Goal: Task Accomplishment & Management: Manage account settings

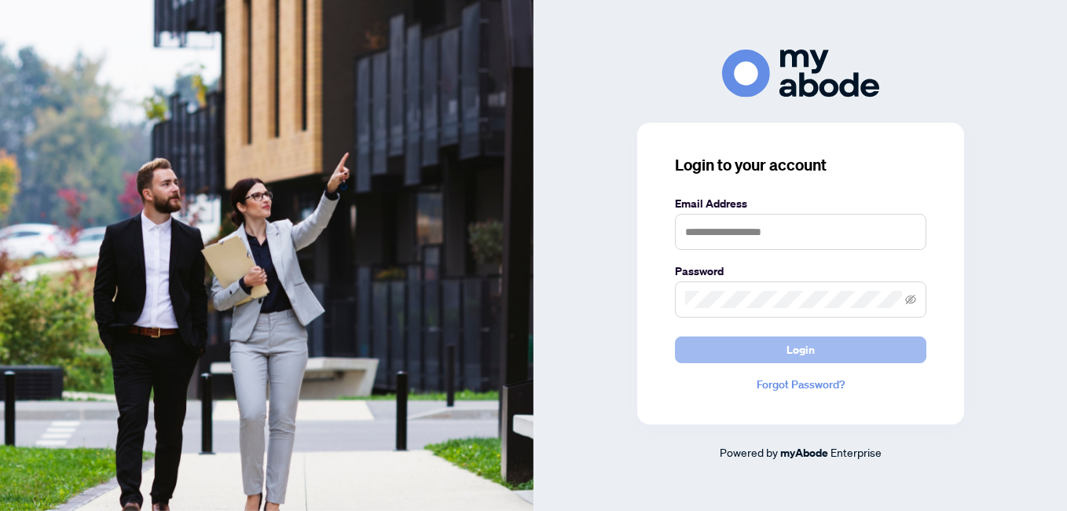
click at [889, 354] on button "Login" at bounding box center [800, 349] width 251 height 27
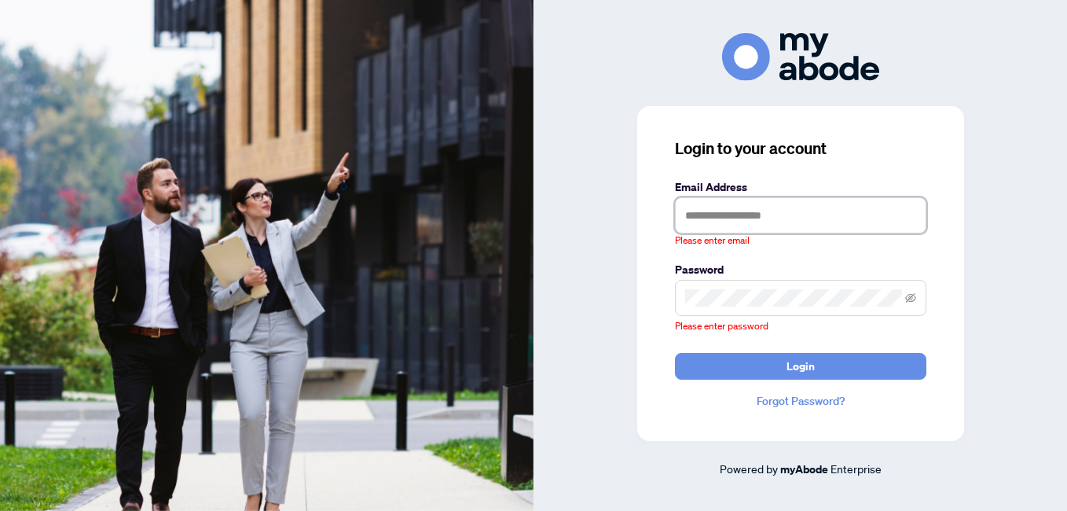
click at [705, 221] on input "text" at bounding box center [800, 215] width 251 height 36
type input "**********"
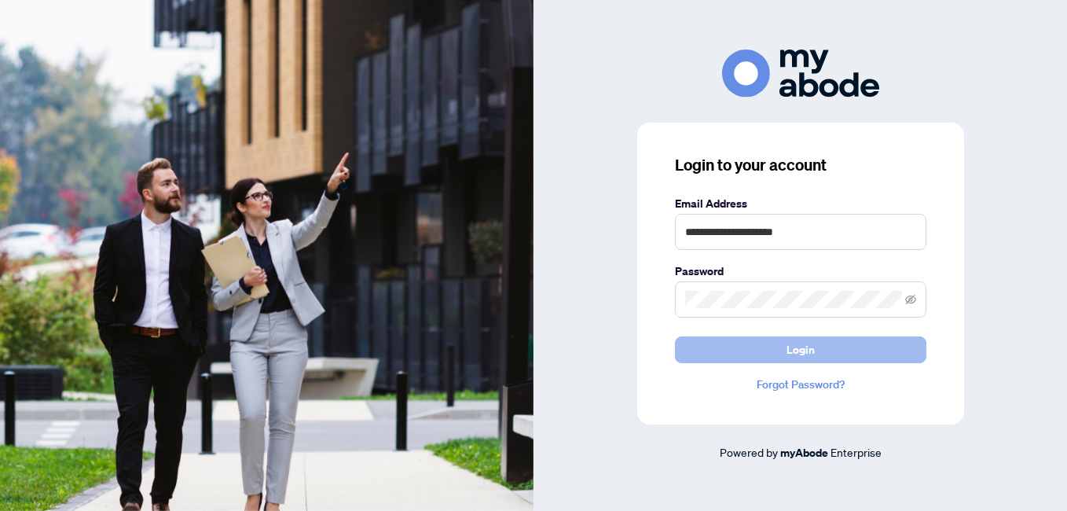
click at [780, 346] on button "Login" at bounding box center [800, 349] width 251 height 27
click at [898, 357] on button "Login" at bounding box center [800, 349] width 251 height 27
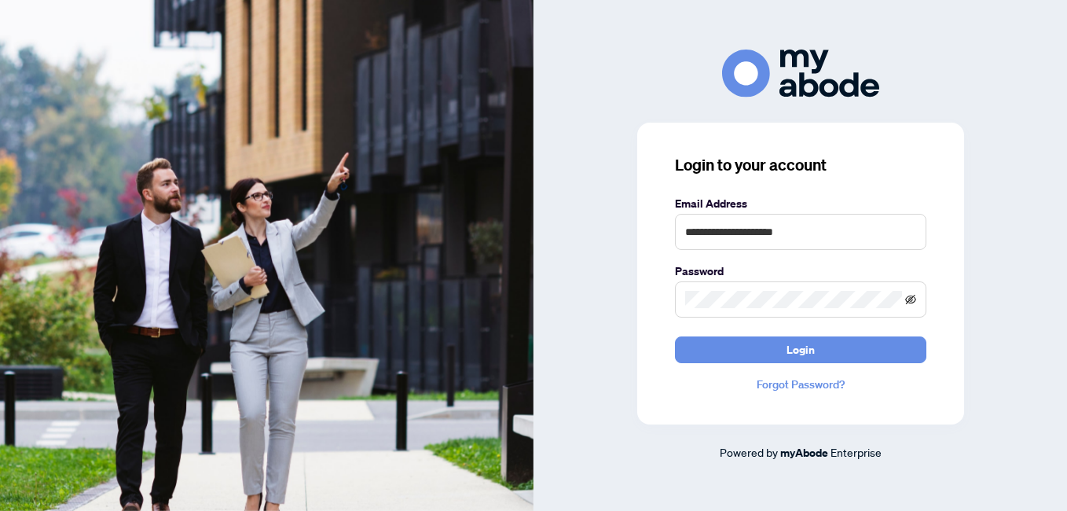
click at [911, 300] on icon "eye-invisible" at bounding box center [910, 299] width 11 height 11
click at [916, 301] on span at bounding box center [800, 299] width 251 height 36
click at [912, 302] on icon "eye" at bounding box center [910, 299] width 11 height 11
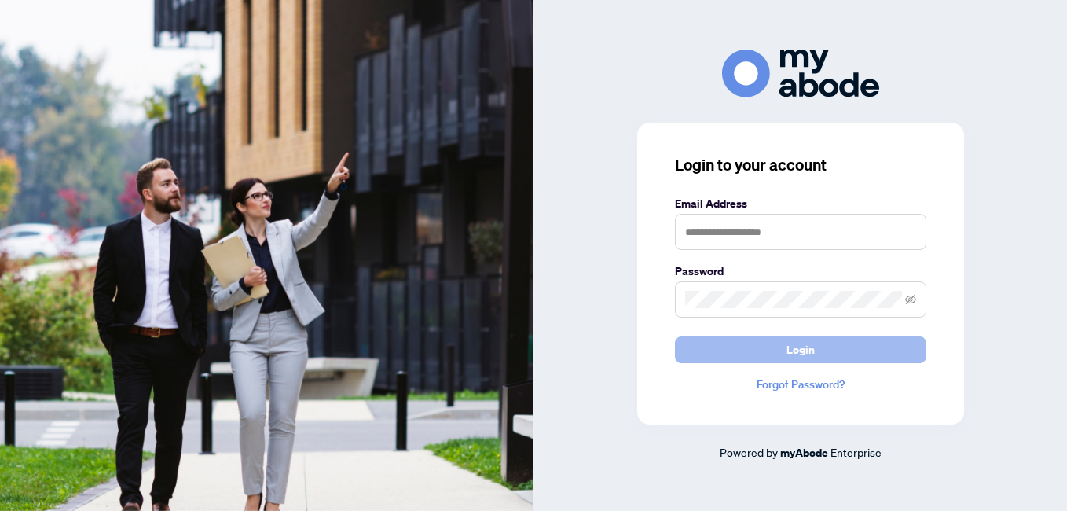
click at [860, 353] on button "Login" at bounding box center [800, 349] width 251 height 27
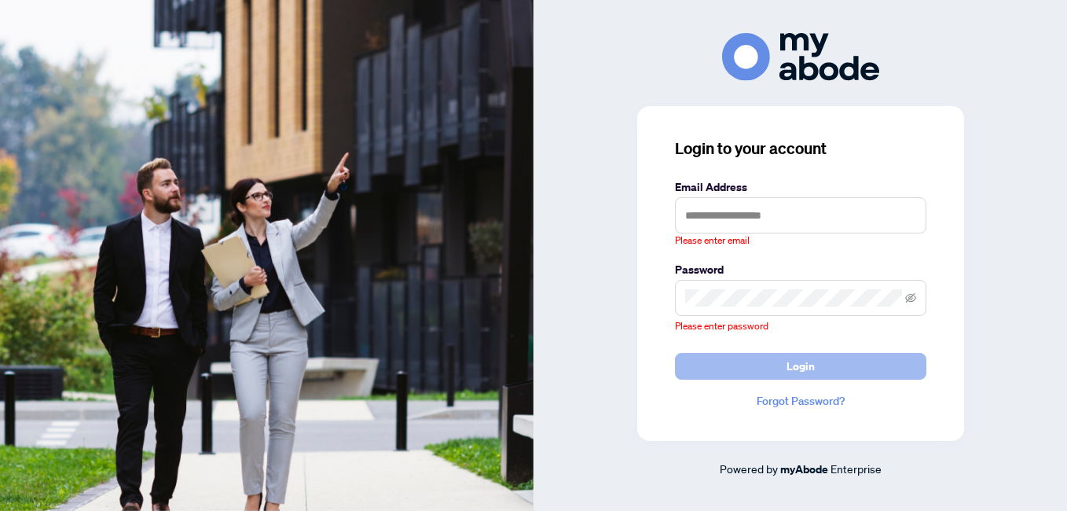
click at [881, 372] on button "Login" at bounding box center [800, 366] width 251 height 27
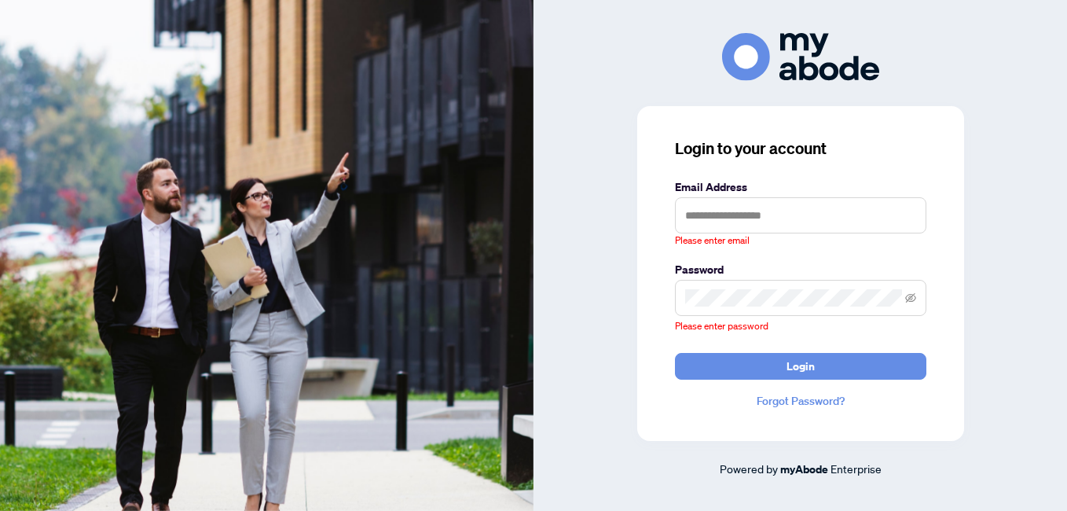
click at [823, 405] on link "Forgot Password?" at bounding box center [800, 400] width 251 height 17
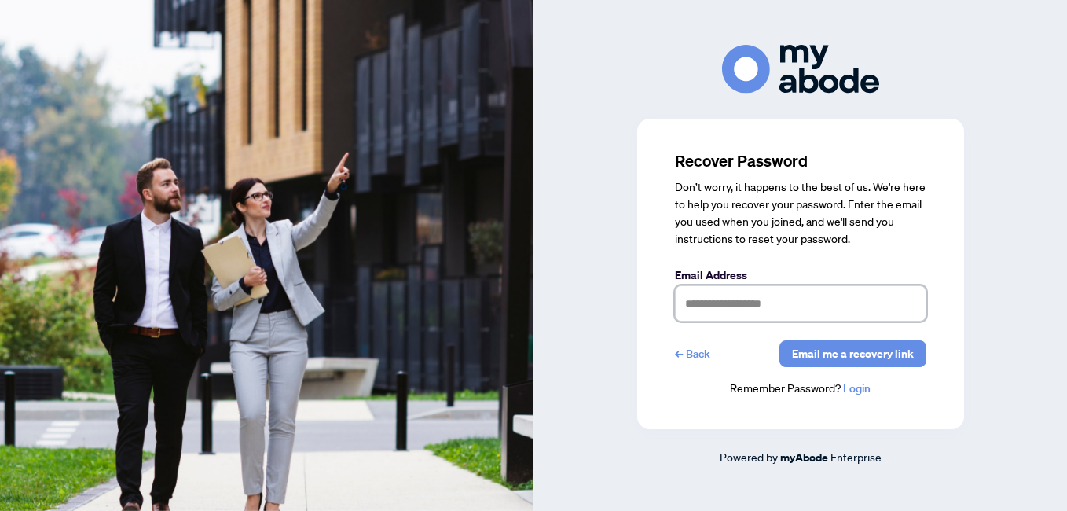
click at [697, 312] on input "text" at bounding box center [800, 303] width 251 height 36
type input "**********"
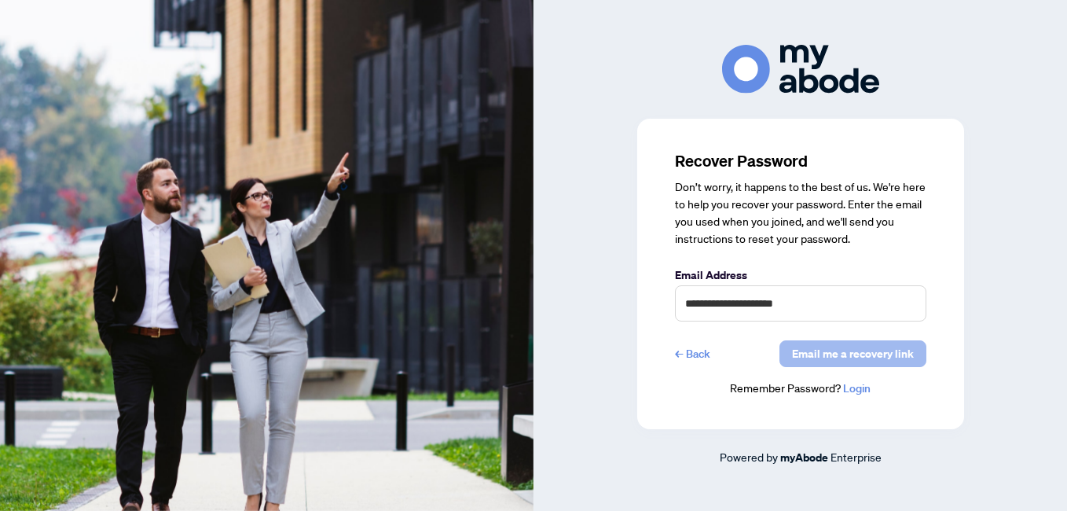
click at [867, 353] on span "Email me a recovery link" at bounding box center [853, 353] width 122 height 25
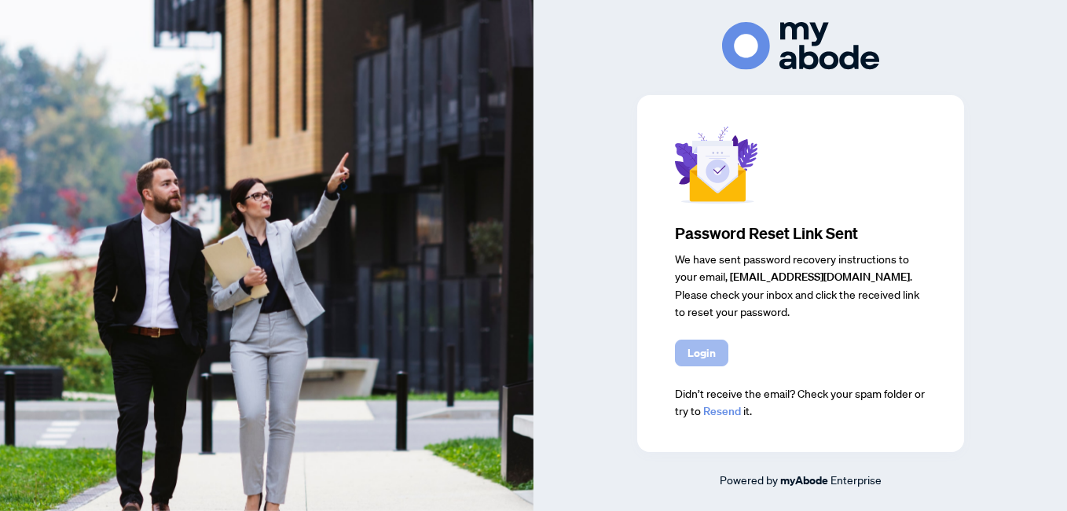
click at [697, 353] on span "Login" at bounding box center [701, 352] width 28 height 25
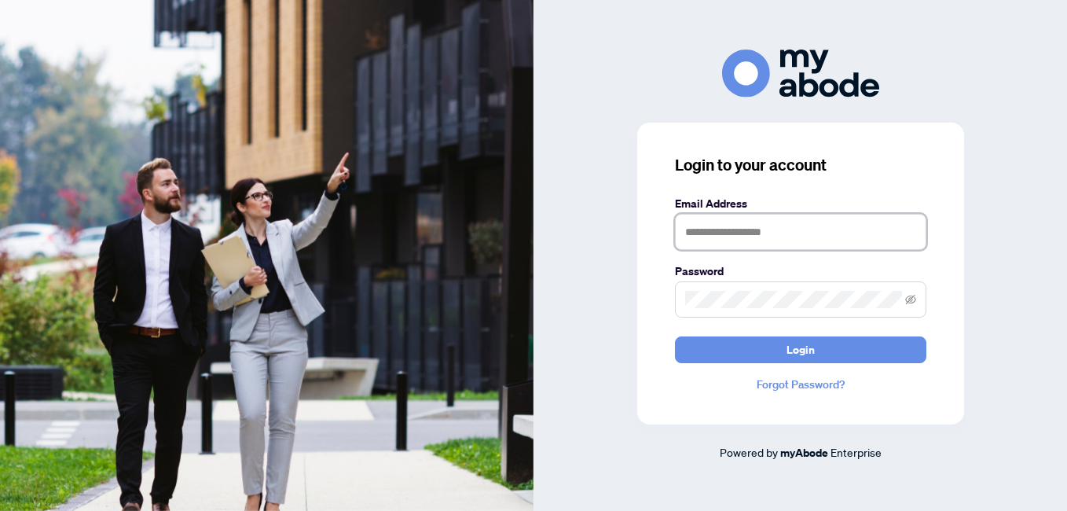
click at [693, 232] on input "text" at bounding box center [800, 232] width 251 height 36
type input "**********"
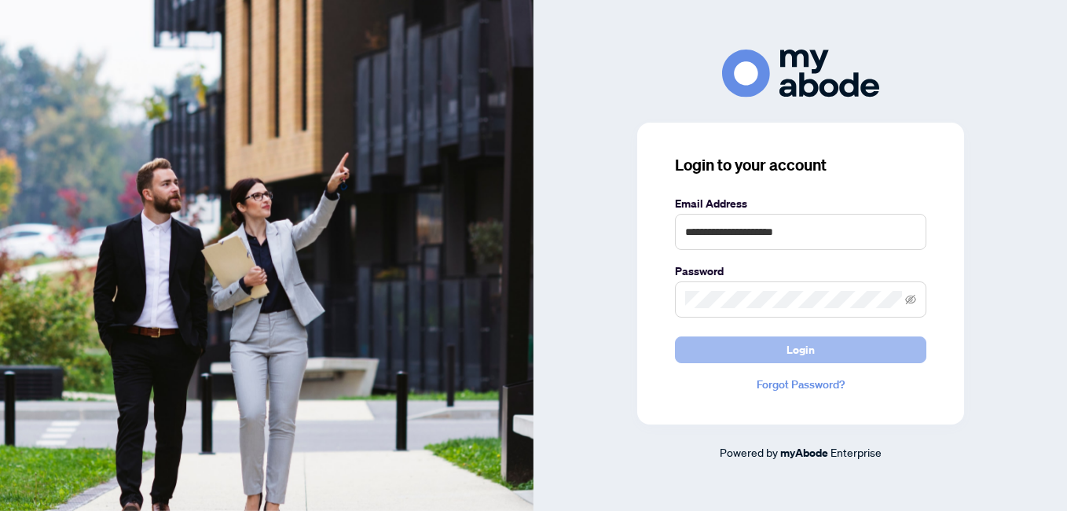
click at [702, 349] on button "Login" at bounding box center [800, 349] width 251 height 27
click at [736, 343] on button "Login" at bounding box center [800, 349] width 251 height 27
click at [778, 347] on button "Login" at bounding box center [800, 349] width 251 height 27
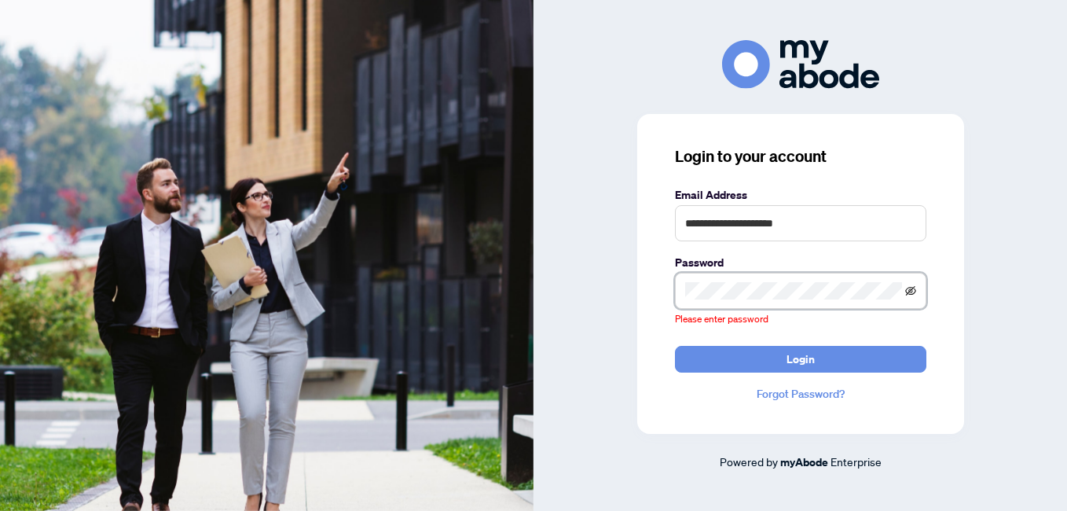
click at [911, 289] on icon "eye-invisible" at bounding box center [910, 290] width 11 height 9
click at [911, 295] on icon "eye" at bounding box center [910, 290] width 11 height 11
click at [906, 289] on icon "eye-invisible" at bounding box center [910, 290] width 11 height 11
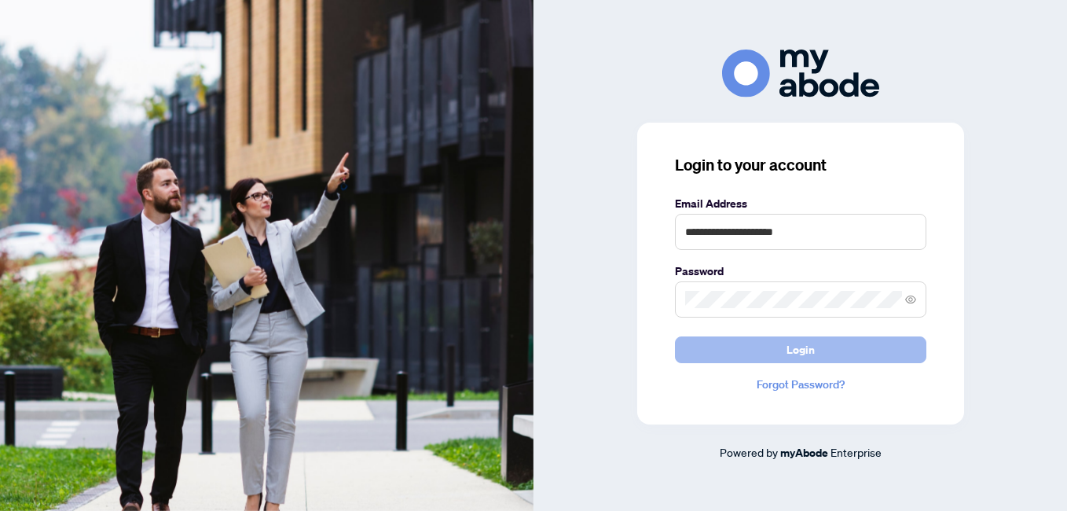
click at [873, 352] on button "Login" at bounding box center [800, 349] width 251 height 27
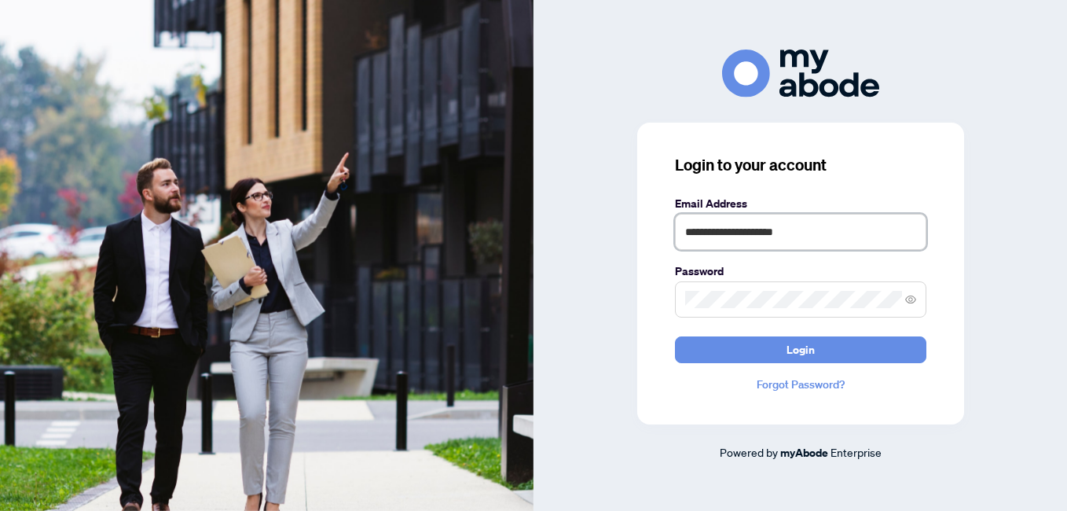
click at [824, 244] on input "**********" at bounding box center [800, 232] width 251 height 36
